Goal: Navigation & Orientation: Find specific page/section

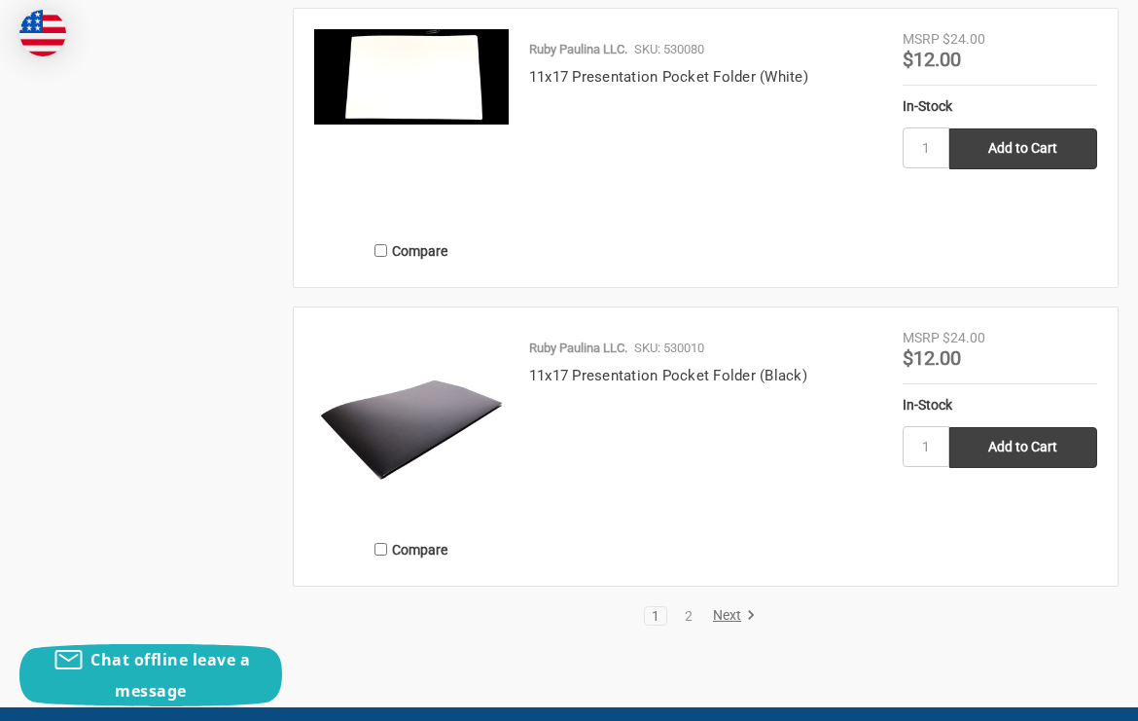
scroll to position [3891, 0]
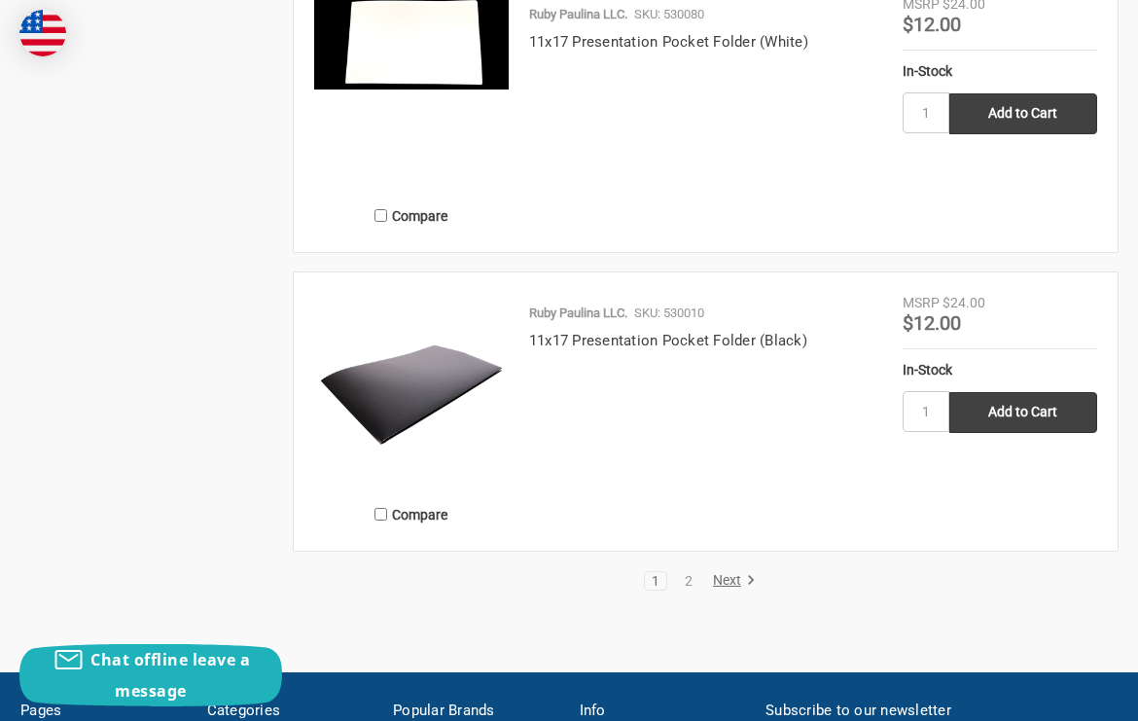
click at [724, 582] on link "Next" at bounding box center [731, 581] width 50 height 18
click at [717, 576] on link "Next" at bounding box center [731, 581] width 50 height 18
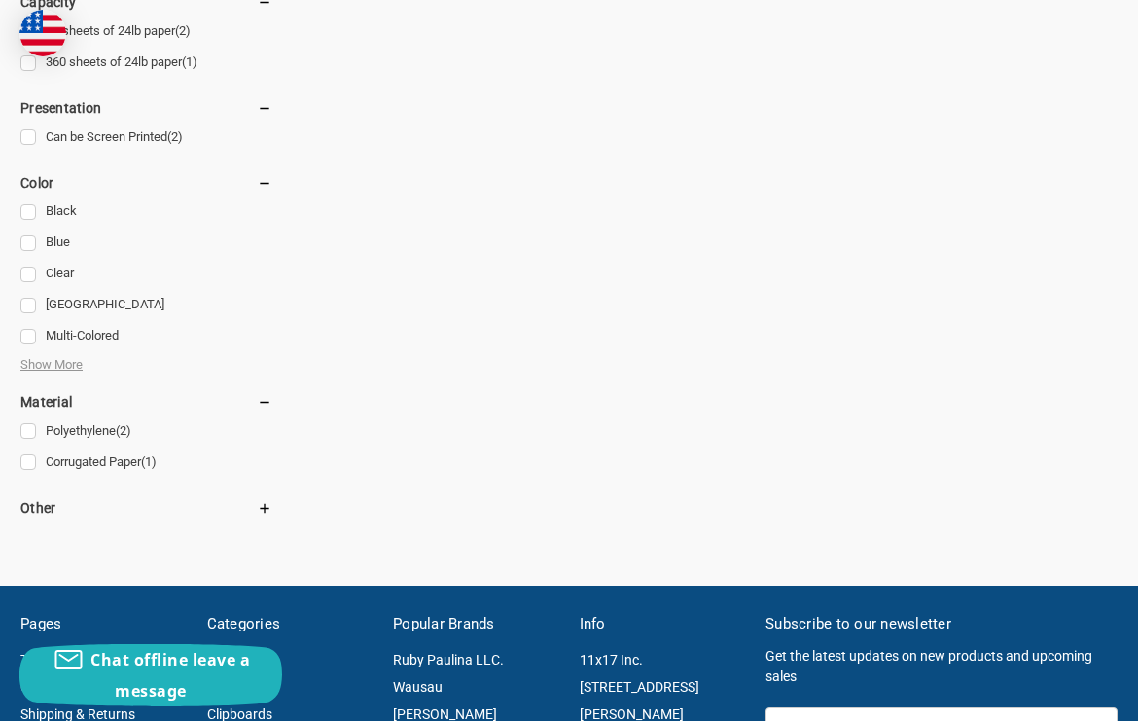
scroll to position [2127, 0]
